Goal: Check status: Check status

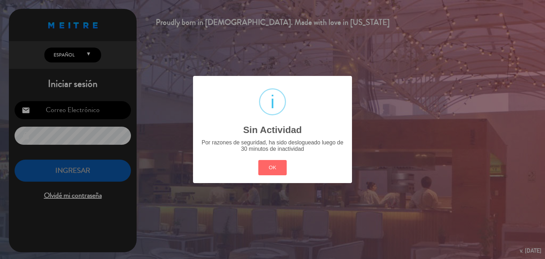
type input "[EMAIL_ADDRESS][DOMAIN_NAME]"
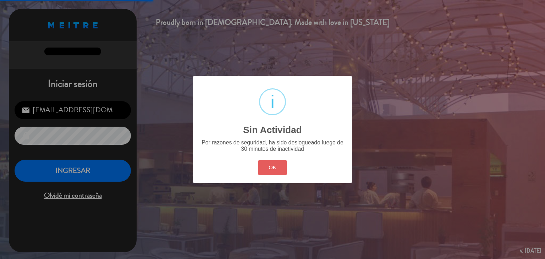
click at [276, 171] on button "OK" at bounding box center [272, 167] width 29 height 15
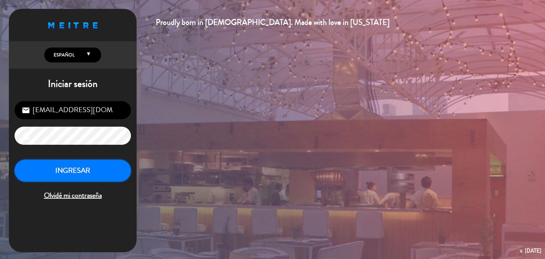
click at [84, 171] on button "INGRESAR" at bounding box center [73, 171] width 116 height 22
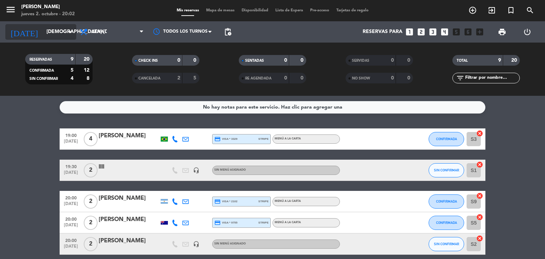
click at [69, 34] on icon "arrow_drop_down" at bounding box center [70, 32] width 9 height 9
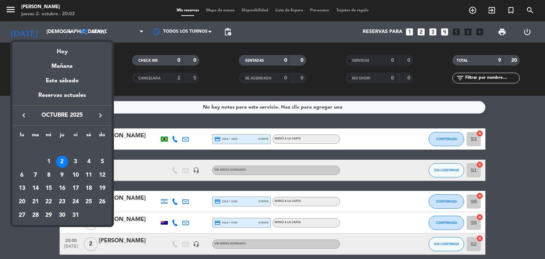
click at [74, 175] on div "10" at bounding box center [76, 175] width 12 height 12
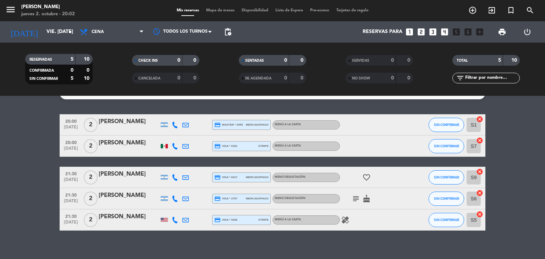
scroll to position [21, 0]
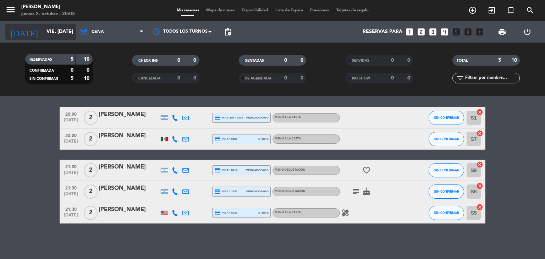
click at [74, 29] on icon "arrow_drop_down" at bounding box center [70, 32] width 9 height 9
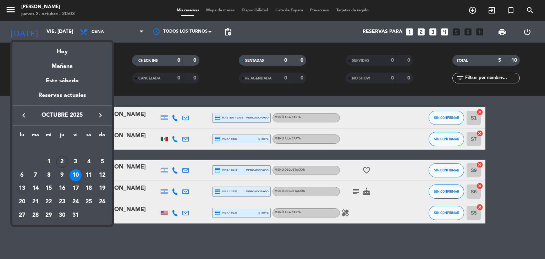
click at [26, 186] on div "13" at bounding box center [22, 188] width 12 height 12
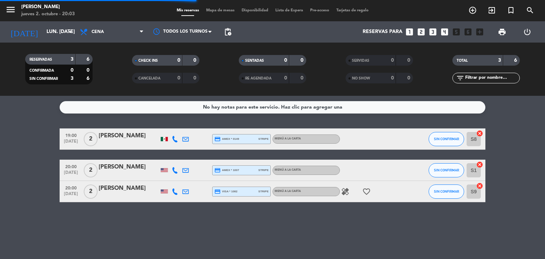
scroll to position [0, 0]
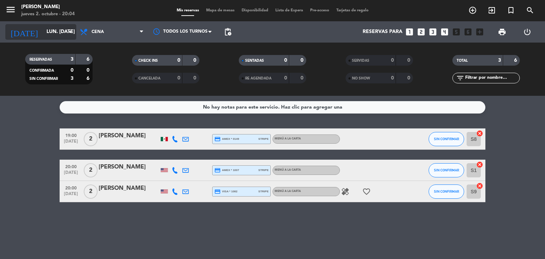
click at [74, 29] on div "[DATE] lun. [DATE] arrow_drop_down" at bounding box center [40, 32] width 71 height 16
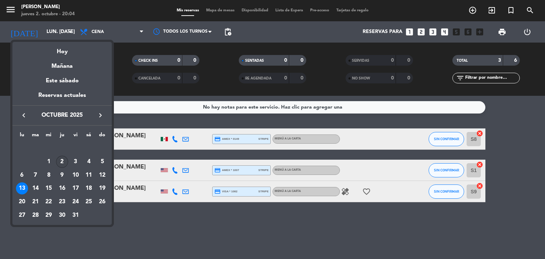
click at [67, 161] on div "2" at bounding box center [62, 162] width 12 height 12
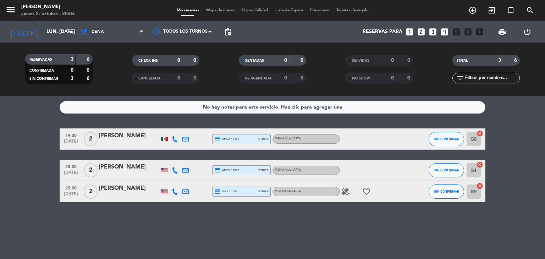
type input "[DEMOGRAPHIC_DATA] [DATE]"
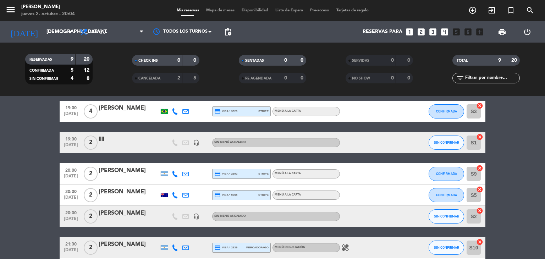
scroll to position [20, 0]
